Goal: Information Seeking & Learning: Learn about a topic

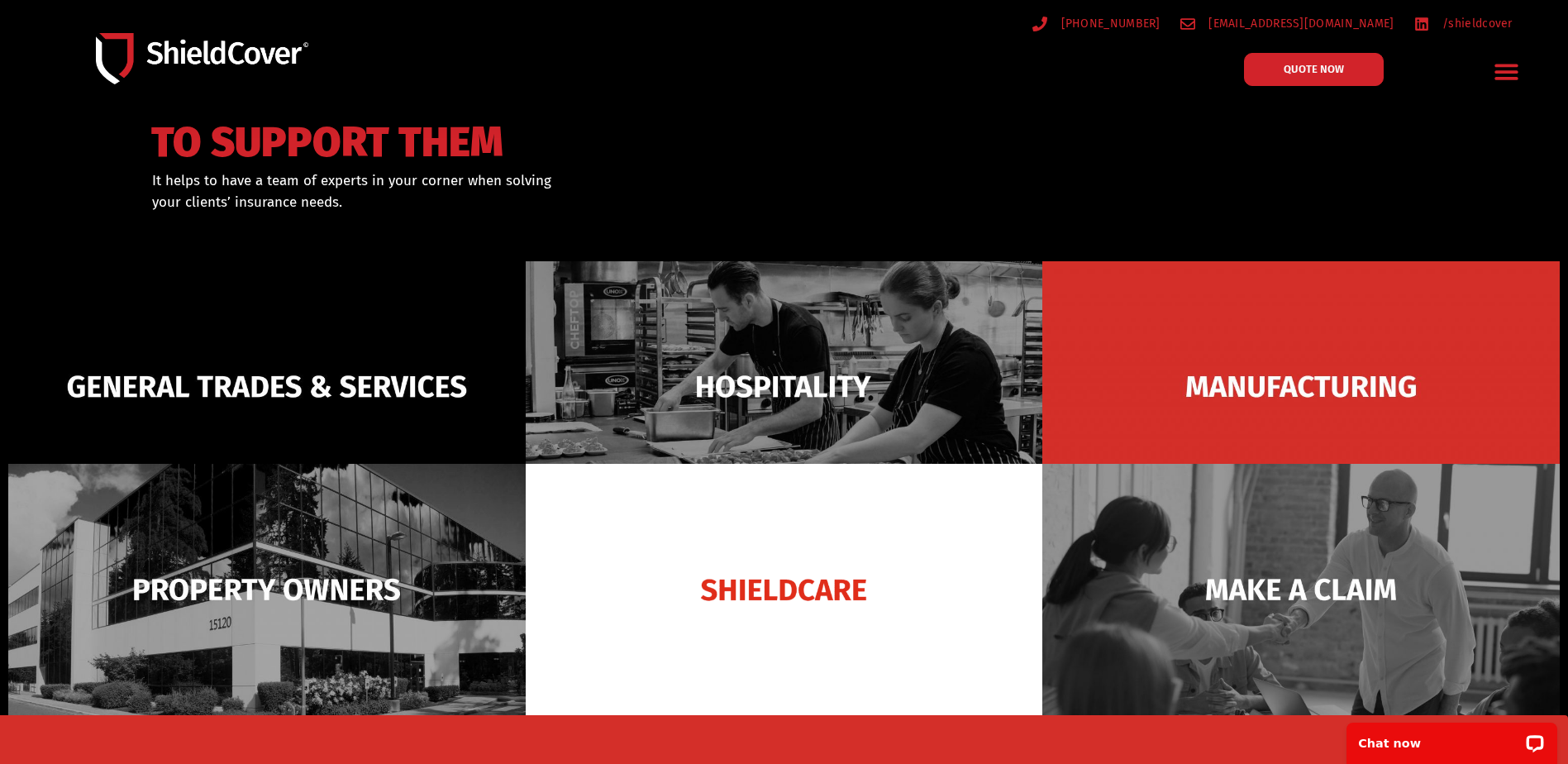
scroll to position [165, 0]
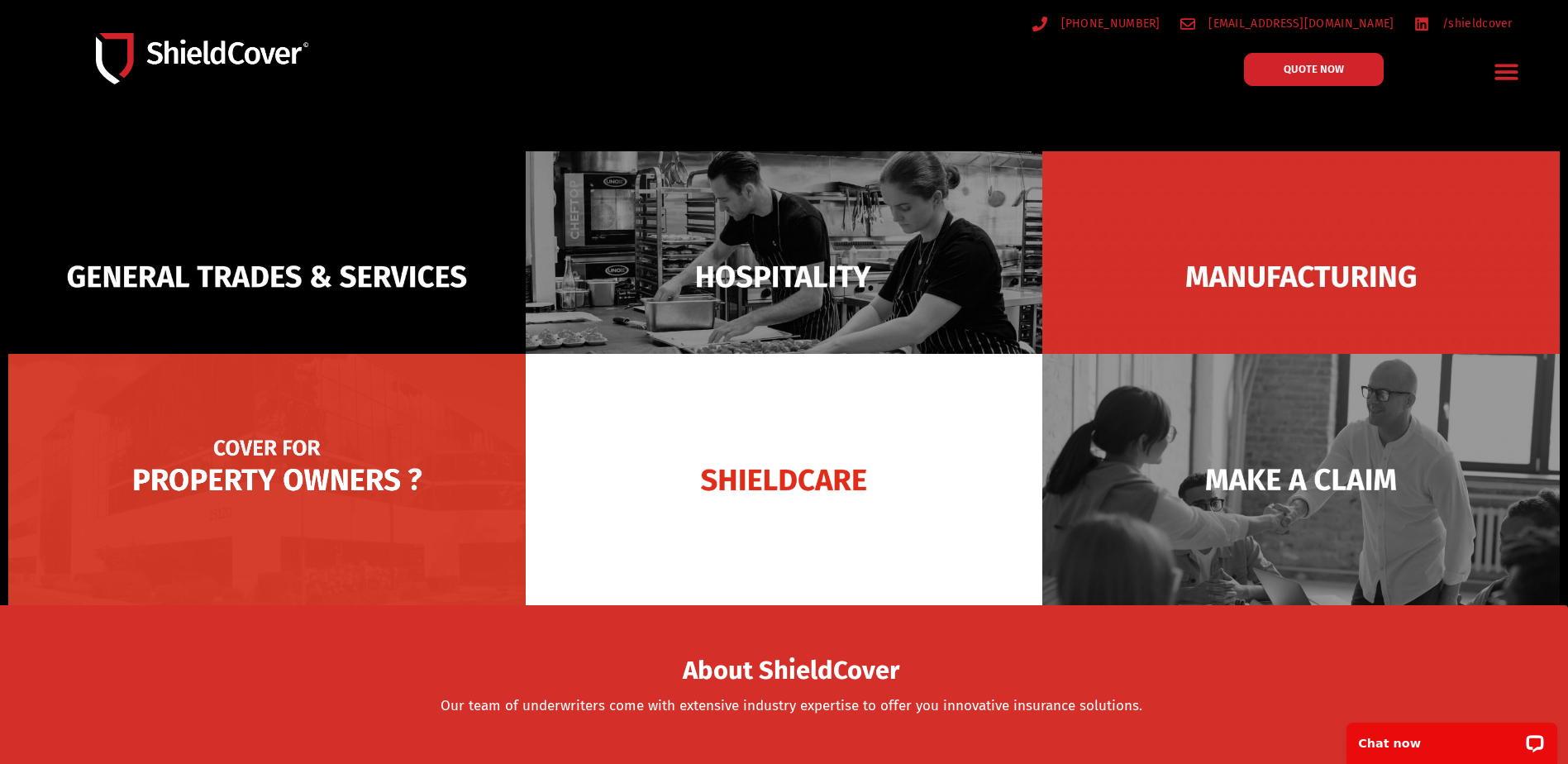
click at [281, 461] on img at bounding box center [266, 479] width 517 height 251
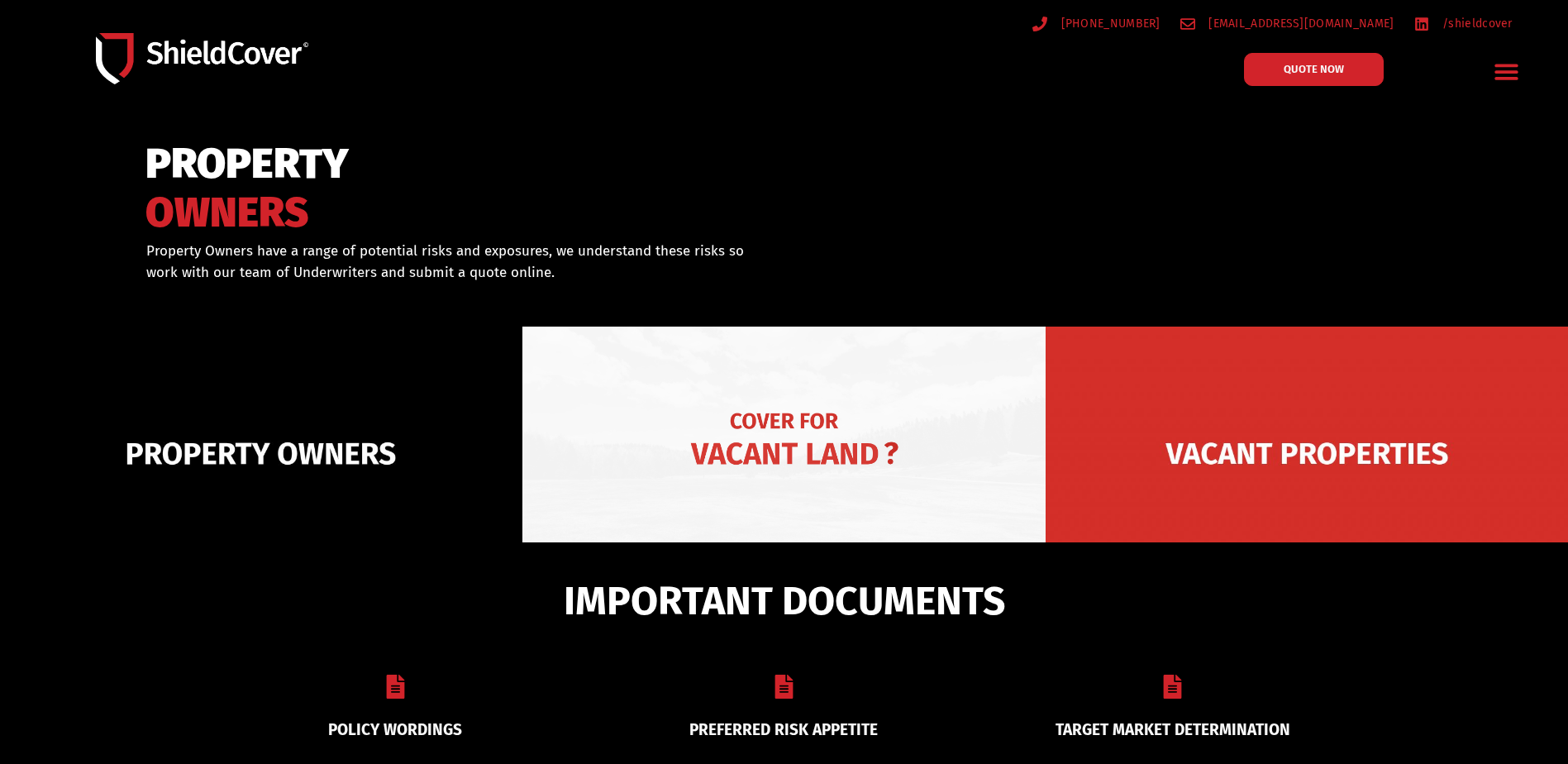
click at [757, 418] on img at bounding box center [783, 453] width 522 height 254
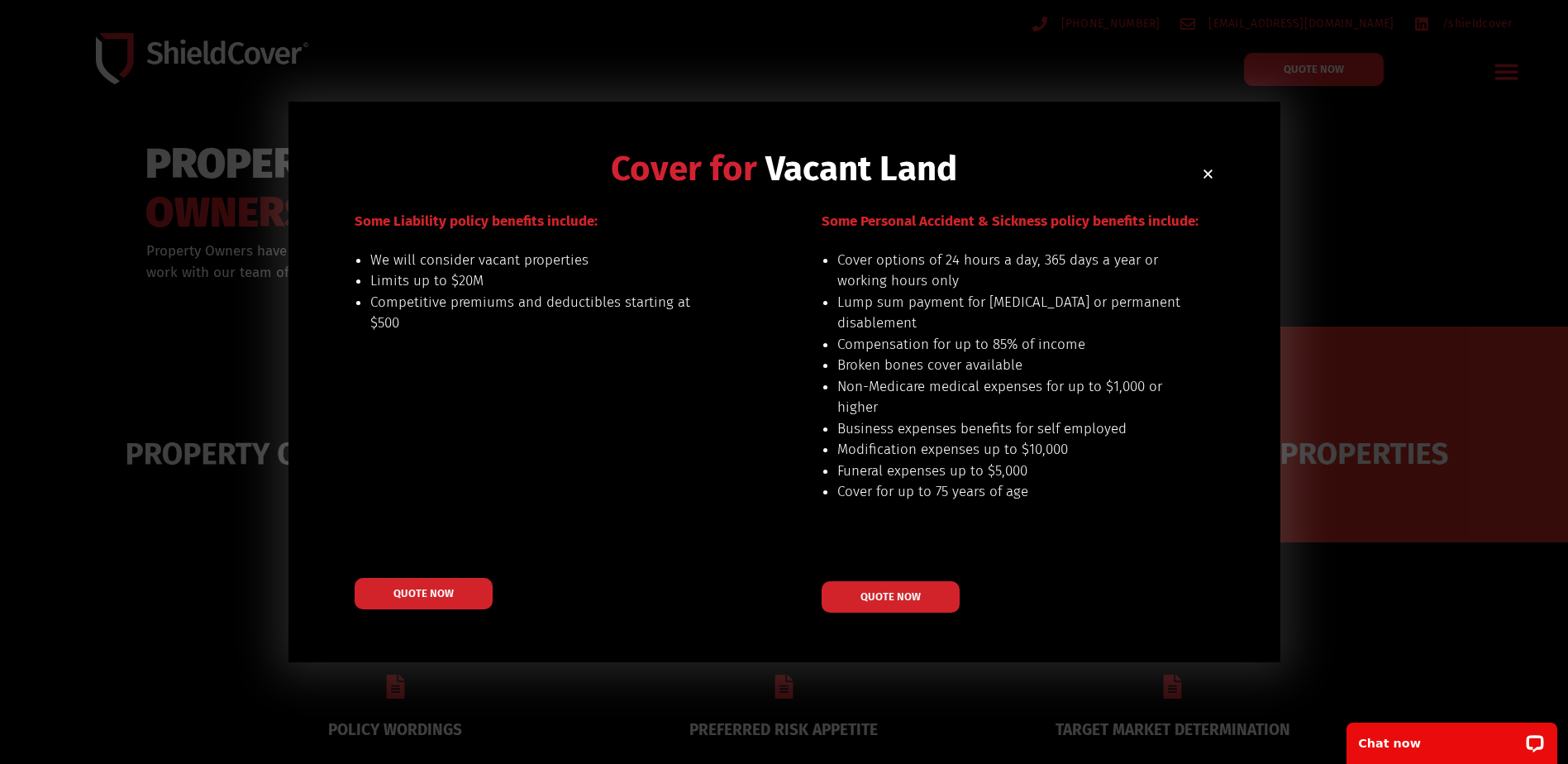
click at [1203, 169] on icon "Close" at bounding box center [1208, 174] width 12 height 12
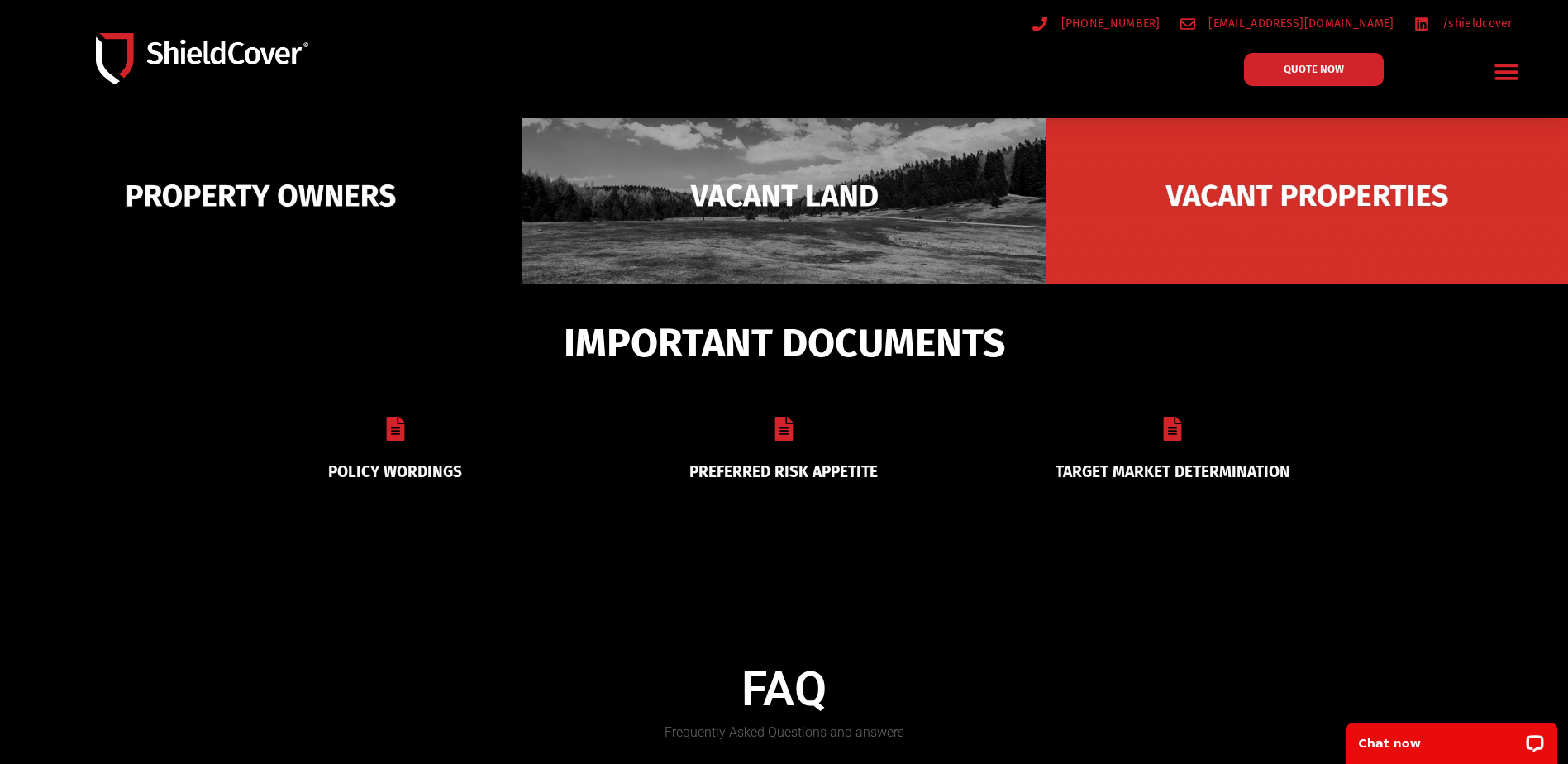
scroll to position [496, 0]
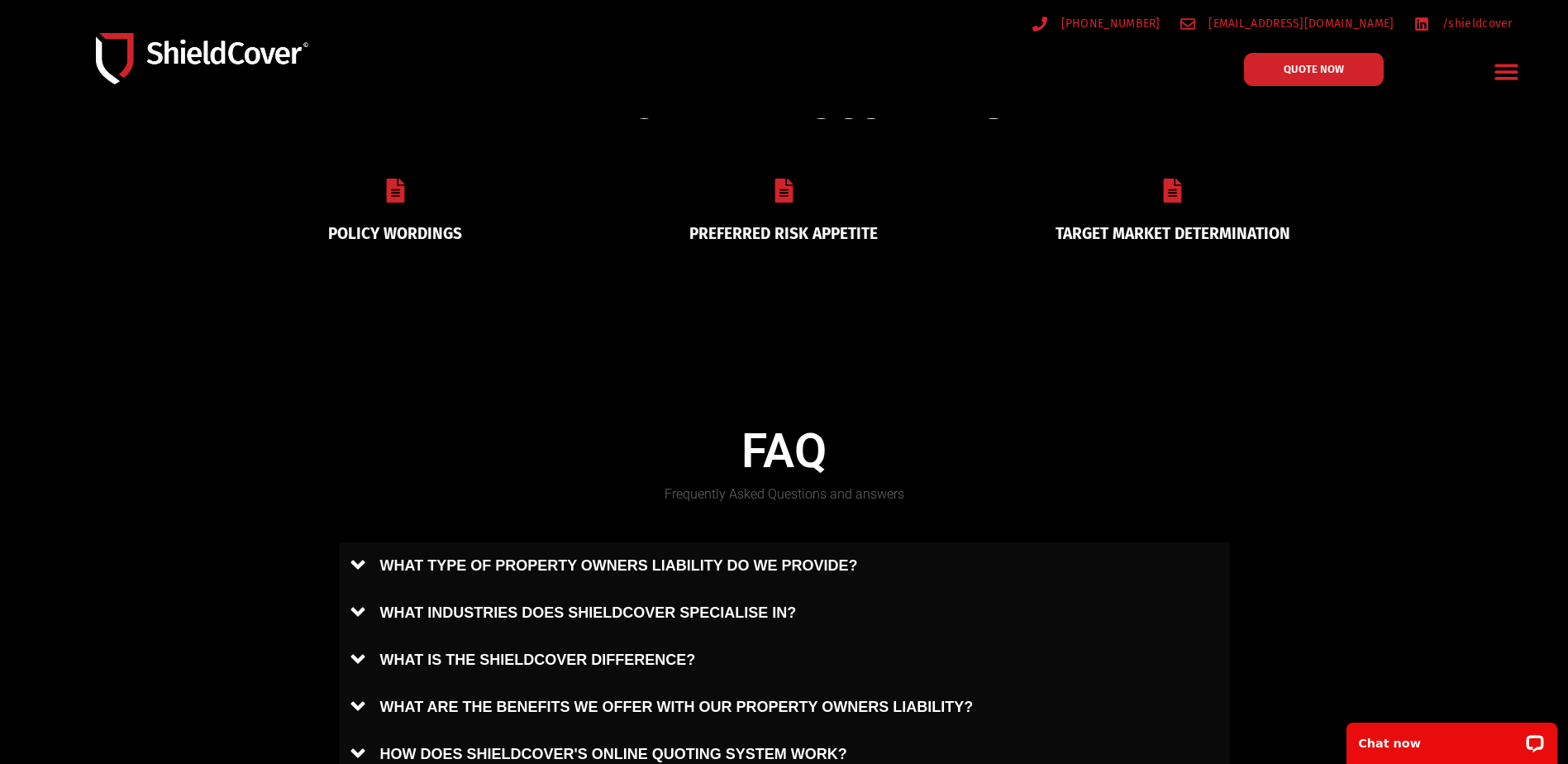
click at [377, 198] on div at bounding box center [395, 193] width 347 height 30
click at [408, 196] on div at bounding box center [395, 193] width 347 height 30
click at [403, 232] on link "POLICY WORDINGS" at bounding box center [395, 233] width 134 height 19
click at [392, 201] on div at bounding box center [395, 193] width 347 height 30
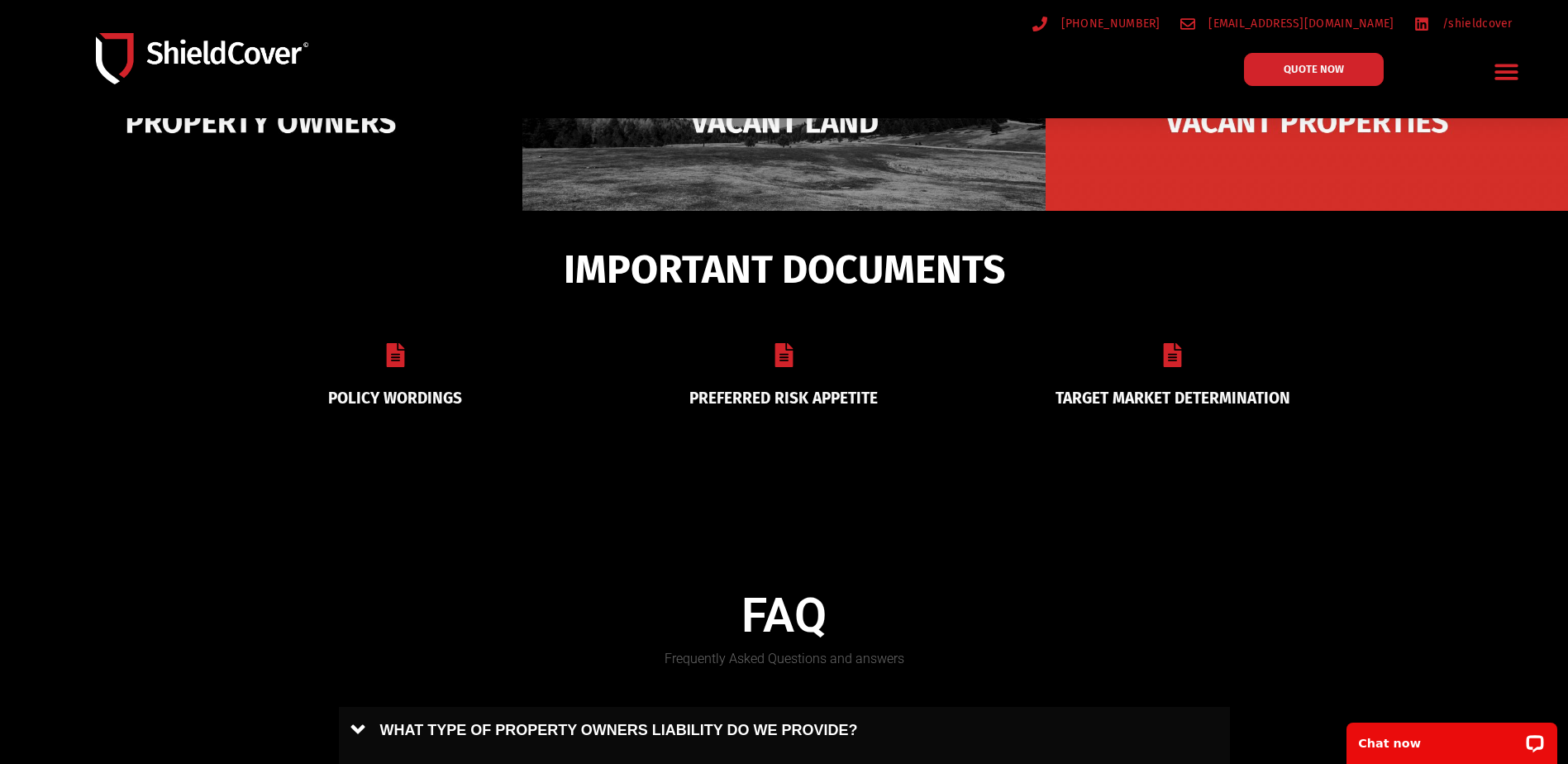
scroll to position [331, 0]
click at [384, 351] on icon at bounding box center [395, 356] width 24 height 24
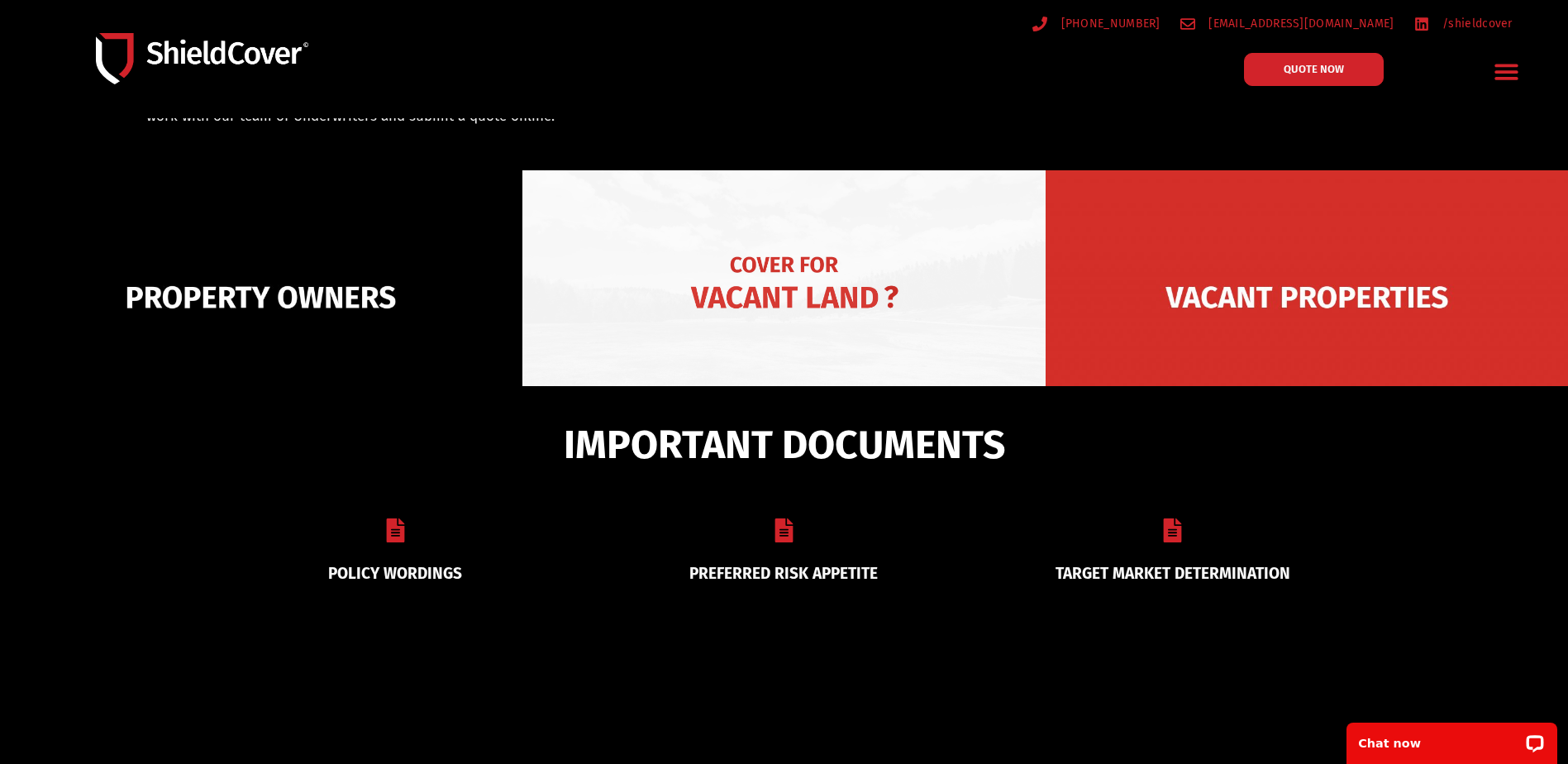
scroll to position [248, 0]
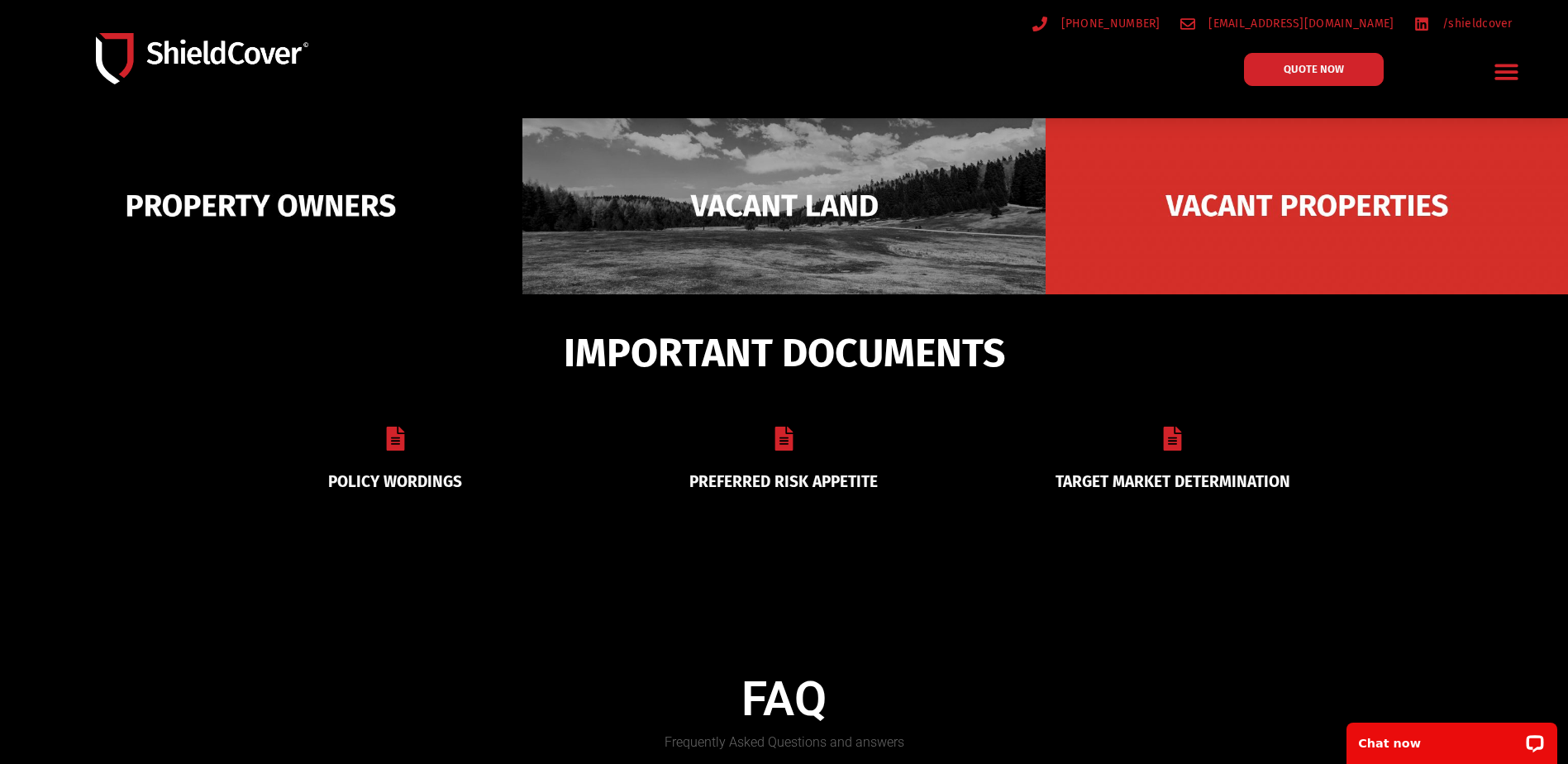
click at [760, 459] on div "PREFERRED RISK APPETITE" at bounding box center [784, 458] width 388 height 104
click at [765, 472] on link "PREFERRED RISK APPETITE" at bounding box center [783, 481] width 189 height 19
click at [413, 477] on link "POLICY WORDINGS" at bounding box center [395, 481] width 134 height 19
click at [383, 437] on icon at bounding box center [395, 438] width 24 height 24
click at [380, 481] on link "POLICY WORDINGS" at bounding box center [395, 481] width 134 height 19
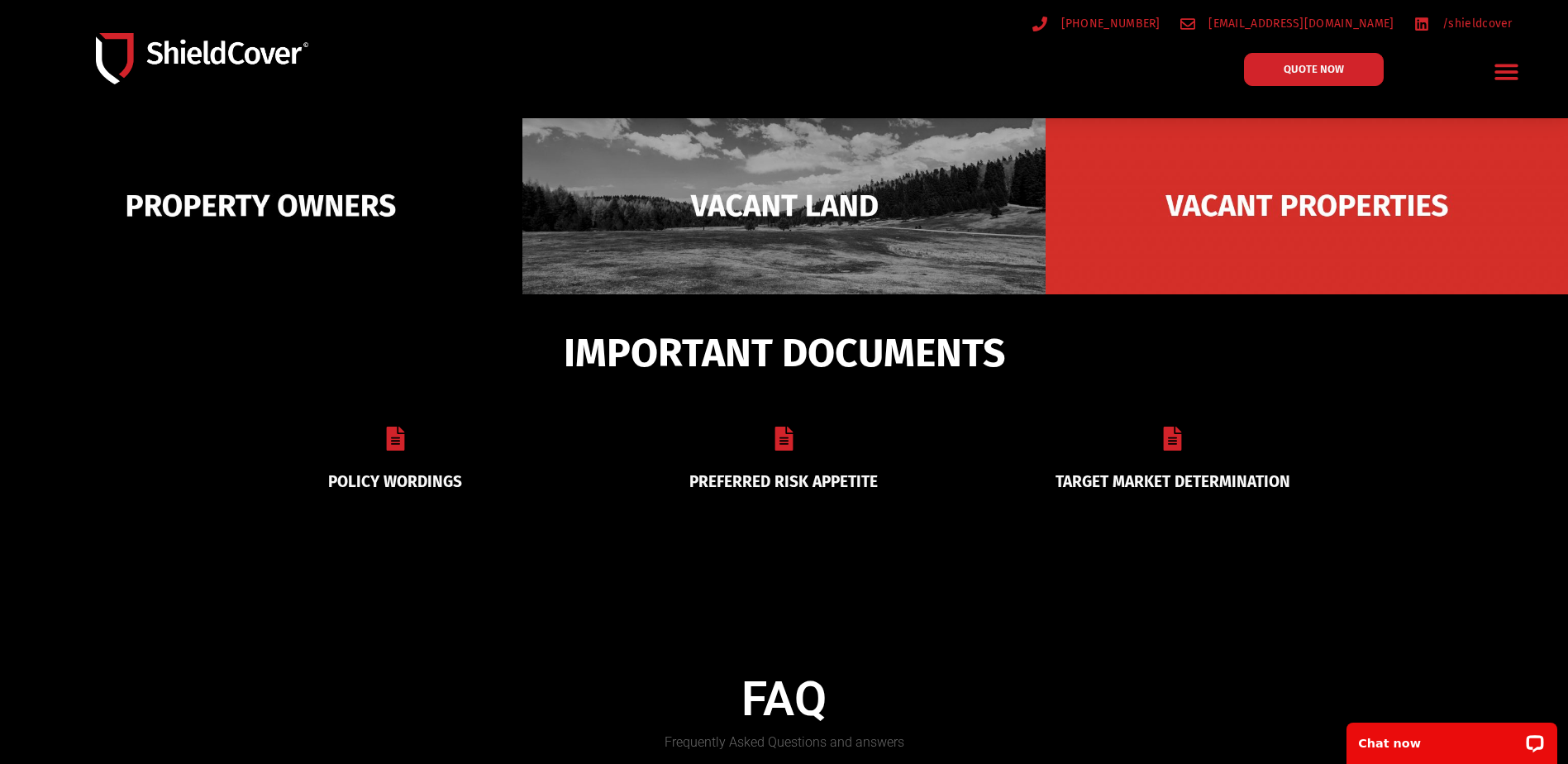
click at [387, 511] on section "POLICY WORDINGS PREFERRED RISK APPETITE TARGET MARKET DETERMINATION" at bounding box center [784, 458] width 1191 height 129
click at [389, 542] on section "IMPORTANT DOCUMENTS POLICY WORDINGS PREFERRED RISK APPETITE TARGET MARKET DETER…" at bounding box center [784, 442] width 1568 height 295
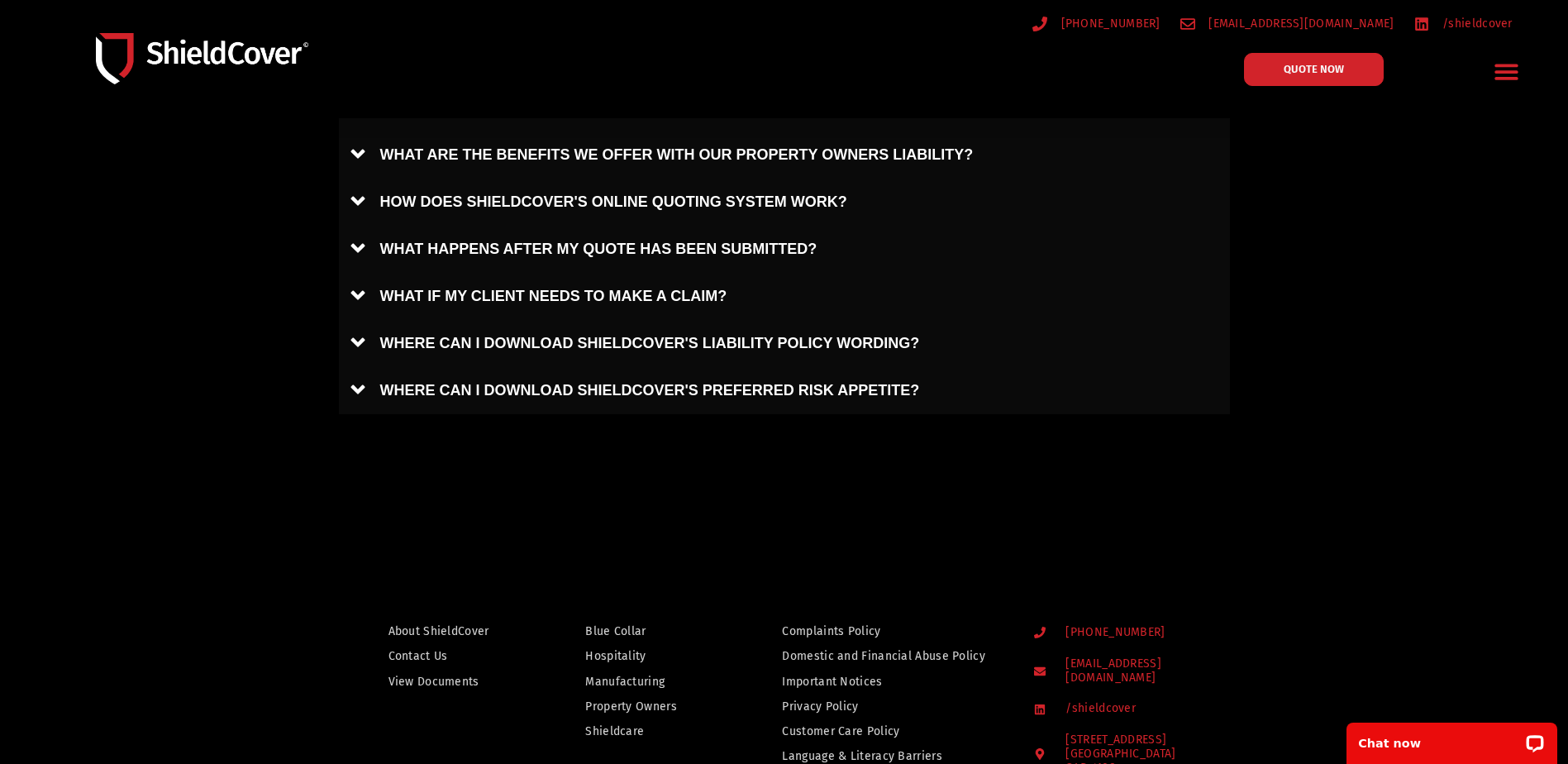
scroll to position [1241, 0]
